Goal: Transaction & Acquisition: Purchase product/service

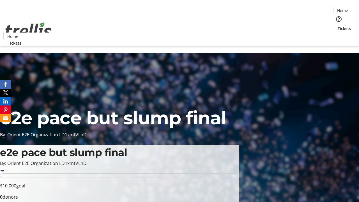
click at [338, 26] on span "Tickets" at bounding box center [344, 29] width 13 height 6
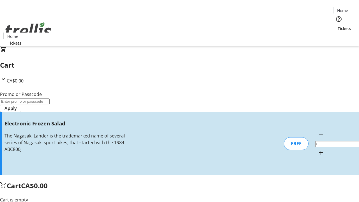
click at [318, 149] on mat-icon "Increment by one" at bounding box center [321, 152] width 7 height 7
type input "1"
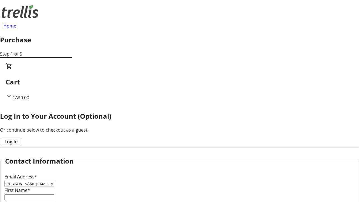
type input "[PERSON_NAME][EMAIL_ADDRESS][DOMAIN_NAME]"
type input "[PERSON_NAME]"
